Goal: Task Accomplishment & Management: Complete application form

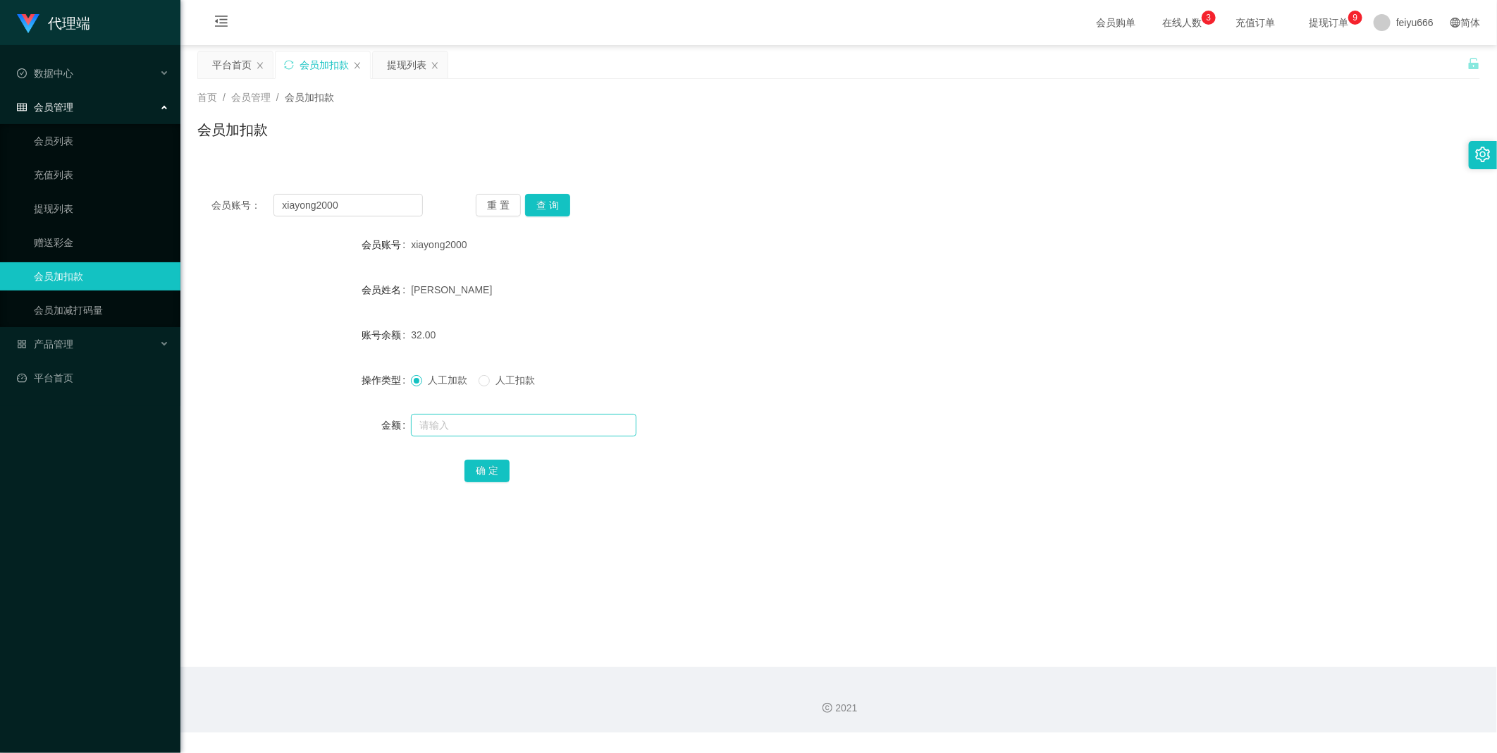
drag, startPoint x: 426, startPoint y: 412, endPoint x: 427, endPoint y: 419, distance: 7.1
click at [427, 419] on div at bounding box center [785, 425] width 749 height 28
click at [427, 419] on input "text" at bounding box center [524, 425] width 226 height 23
type input "8"
click at [484, 462] on button "确 定" at bounding box center [486, 471] width 45 height 23
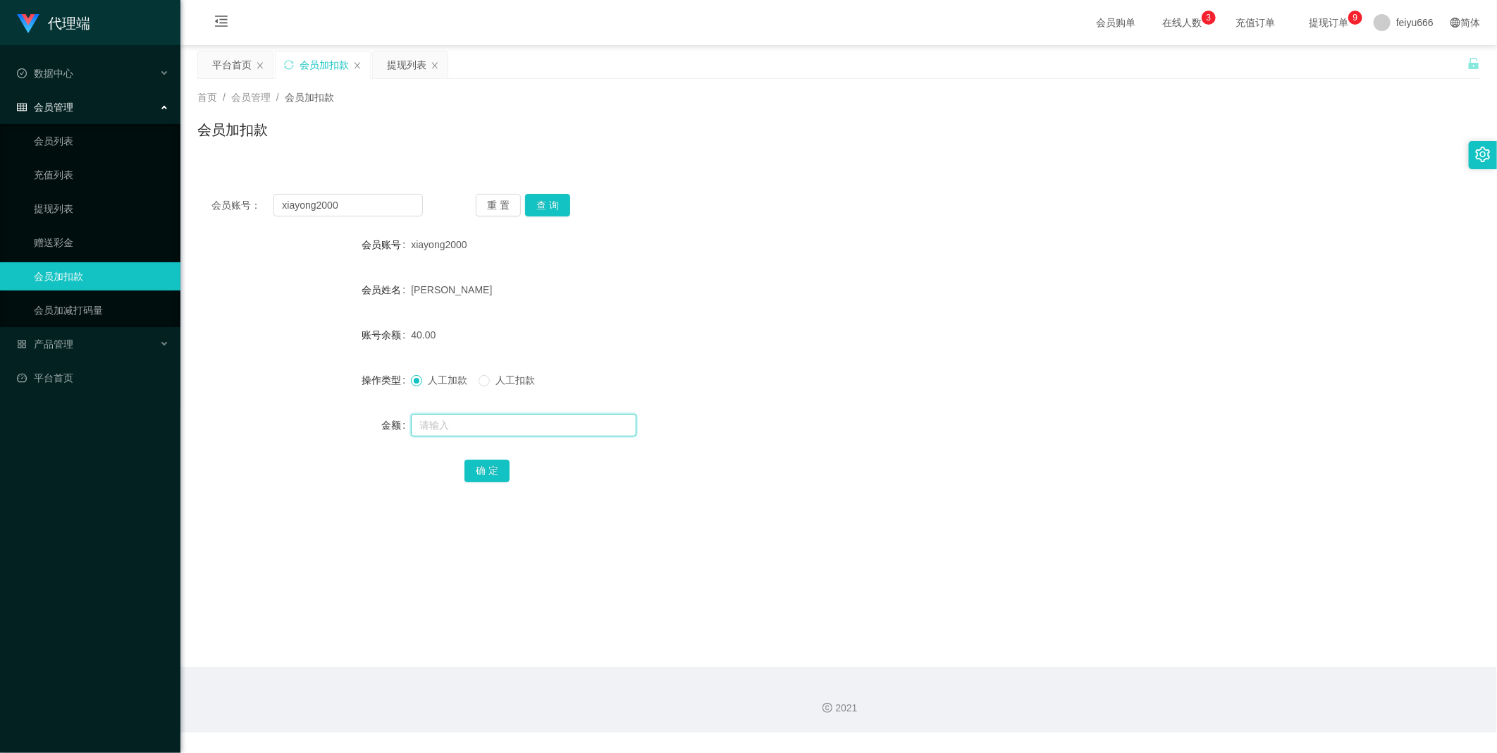
click at [450, 424] on input "text" at bounding box center [524, 425] width 226 height 23
type input "8"
click at [475, 467] on button "确 定" at bounding box center [486, 471] width 45 height 23
click at [453, 426] on input "text" at bounding box center [524, 425] width 226 height 23
type input "8"
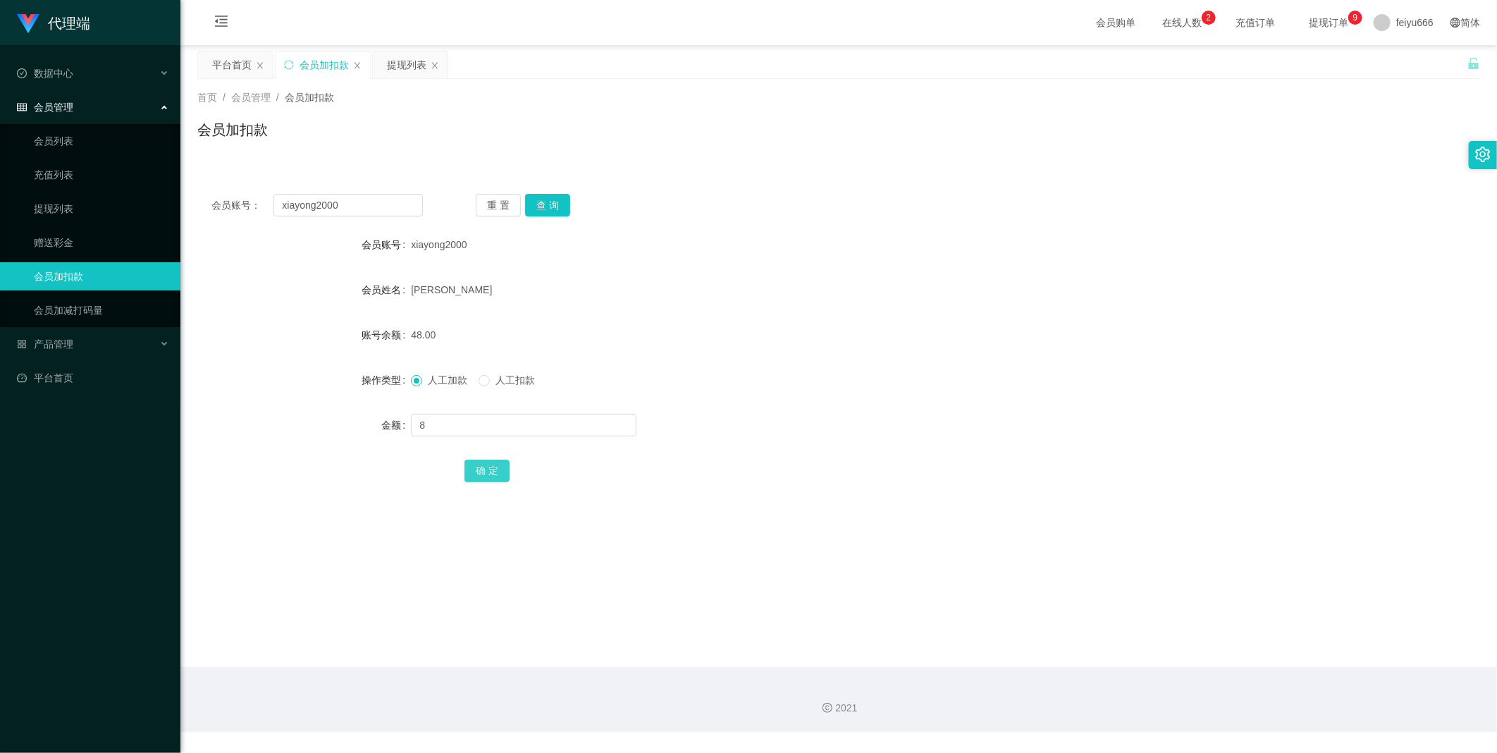
click at [484, 475] on button "确 定" at bounding box center [486, 471] width 45 height 23
click at [462, 419] on input "text" at bounding box center [524, 425] width 226 height 23
type input "8"
click at [480, 469] on button "确 定" at bounding box center [486, 471] width 45 height 23
